Goal: Check status: Check status

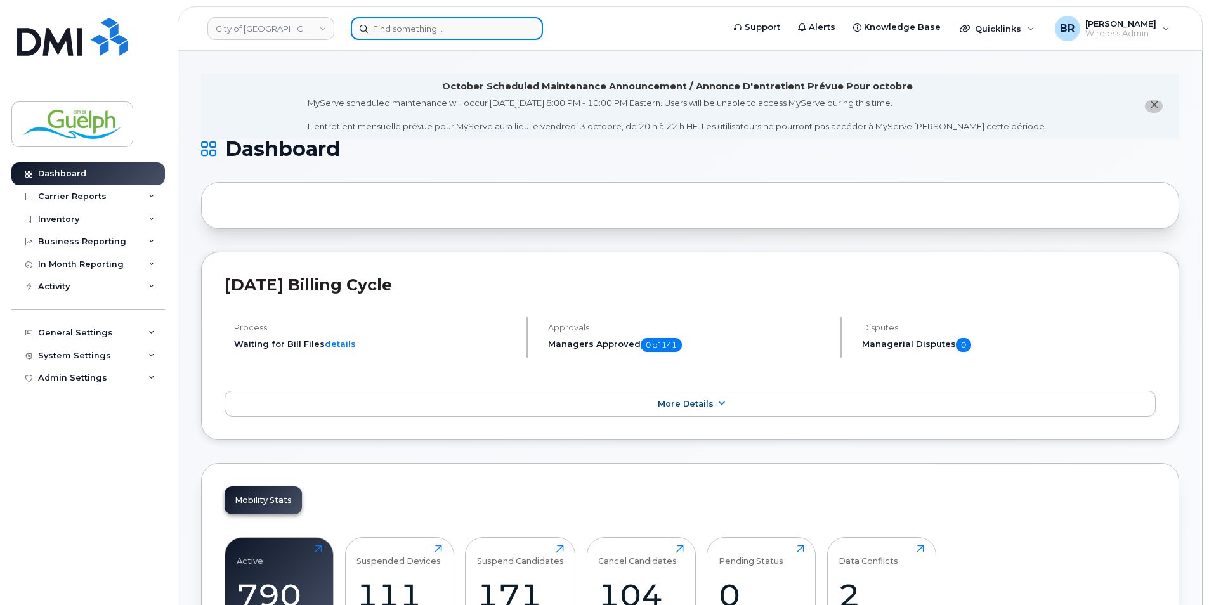
click at [405, 36] on input at bounding box center [447, 28] width 192 height 23
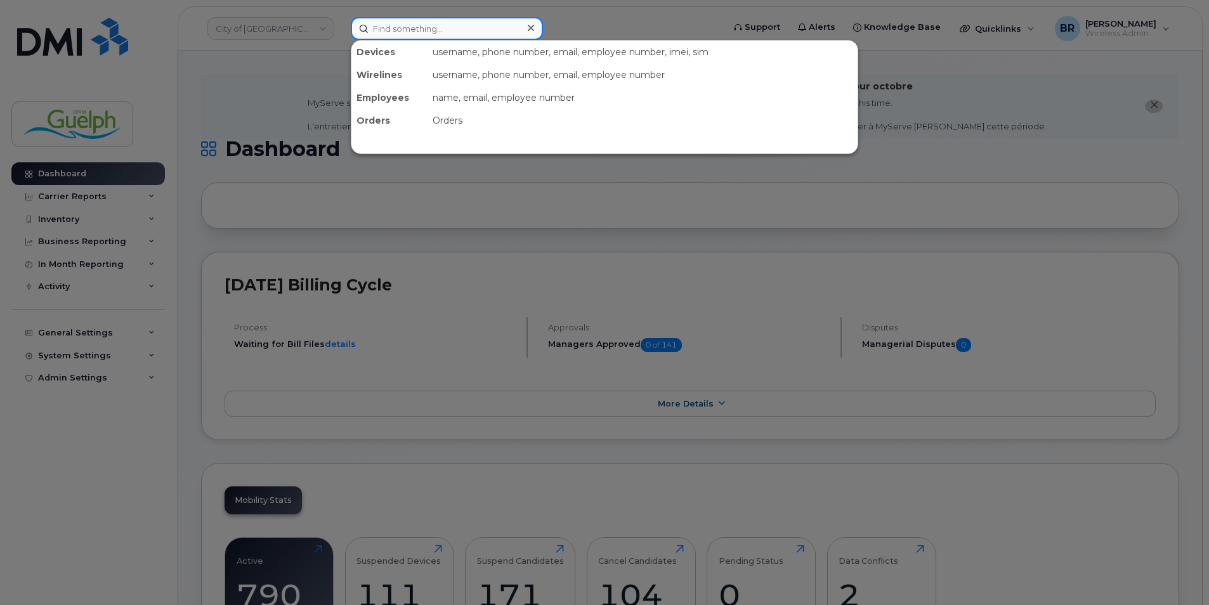
paste input "2263322795"
type input "2263322795"
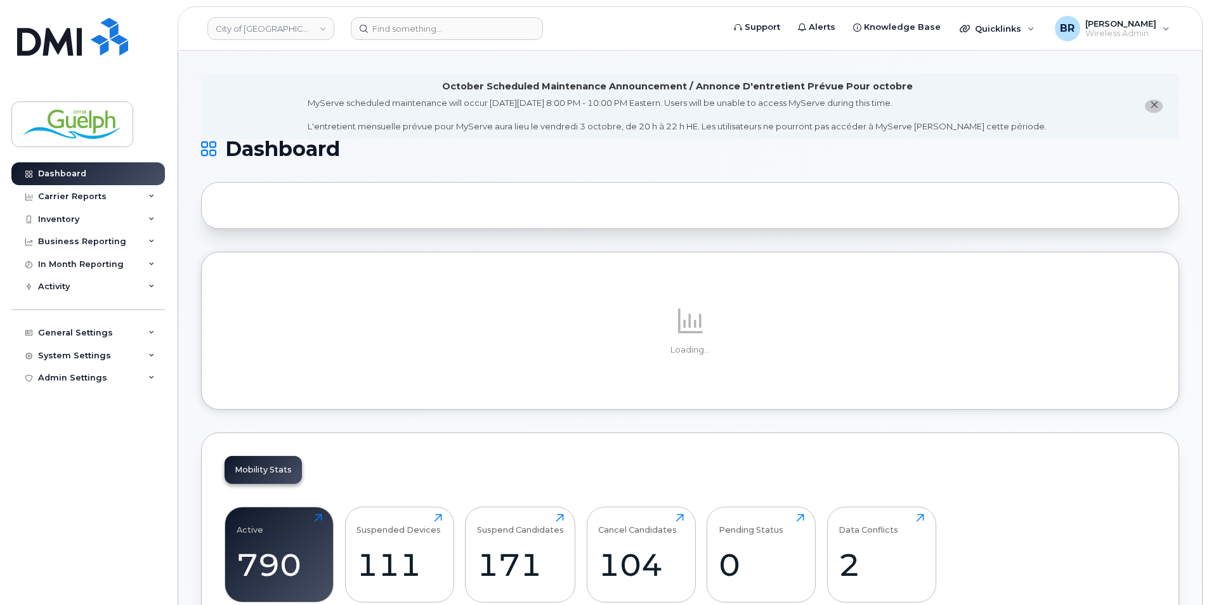
click at [1152, 103] on icon "close notification" at bounding box center [1154, 105] width 8 height 8
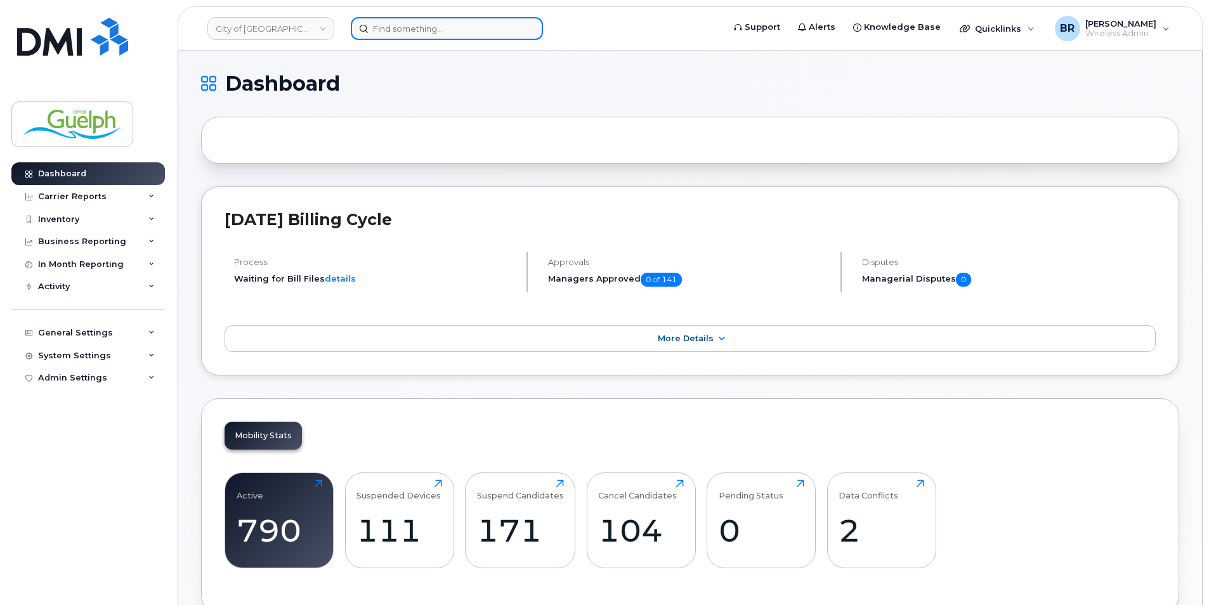
click at [429, 32] on input at bounding box center [447, 28] width 192 height 23
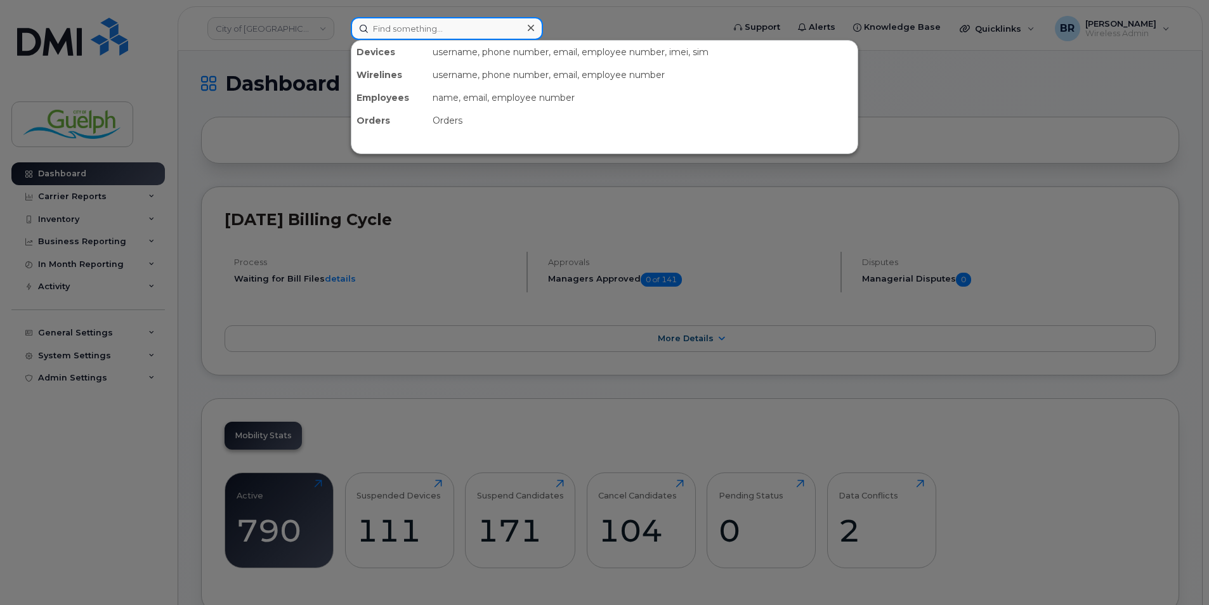
paste input "2263322795"
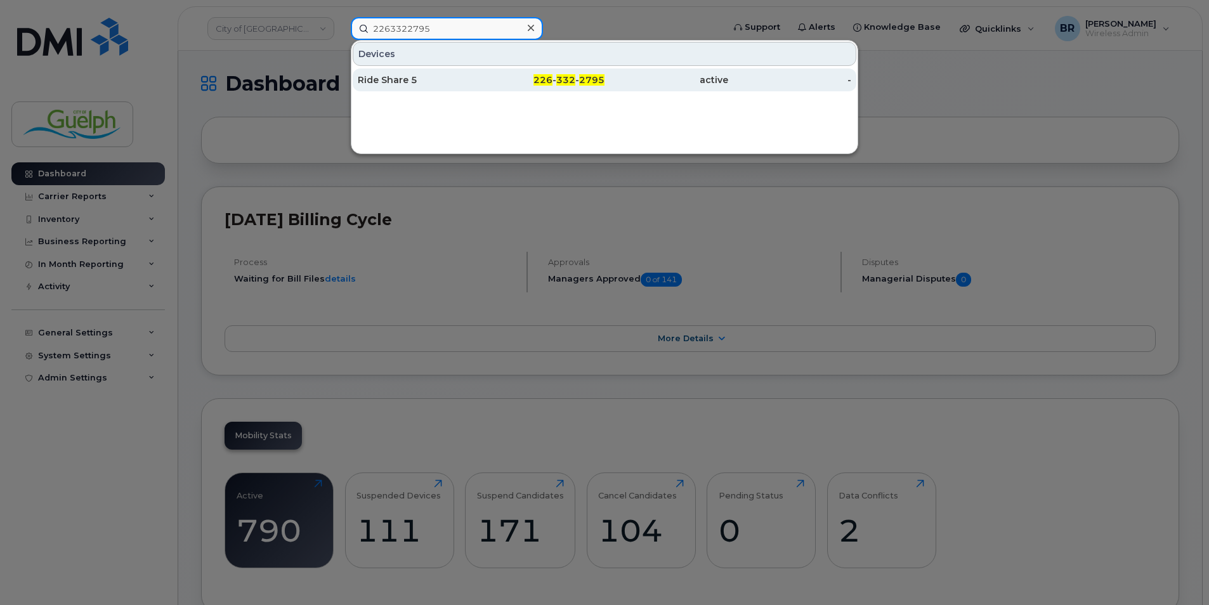
type input "2263322795"
click at [411, 77] on div "Ride Share 5" at bounding box center [420, 80] width 124 height 13
